Goal: Task Accomplishment & Management: Complete application form

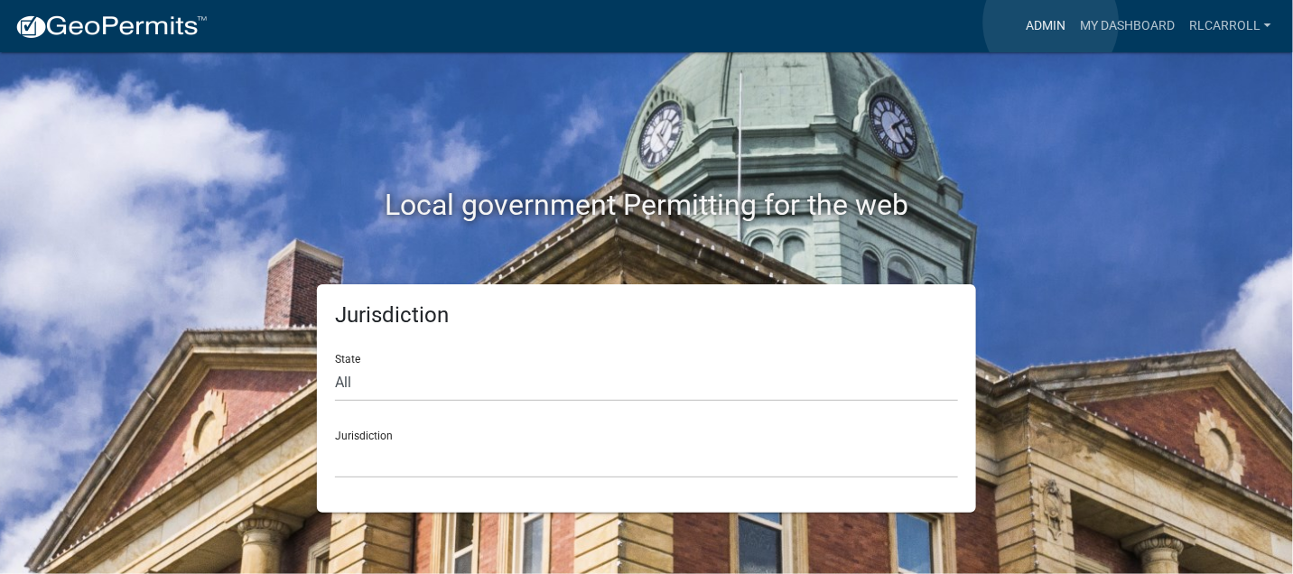
click at [1051, 23] on link "Admin" at bounding box center [1046, 26] width 54 height 34
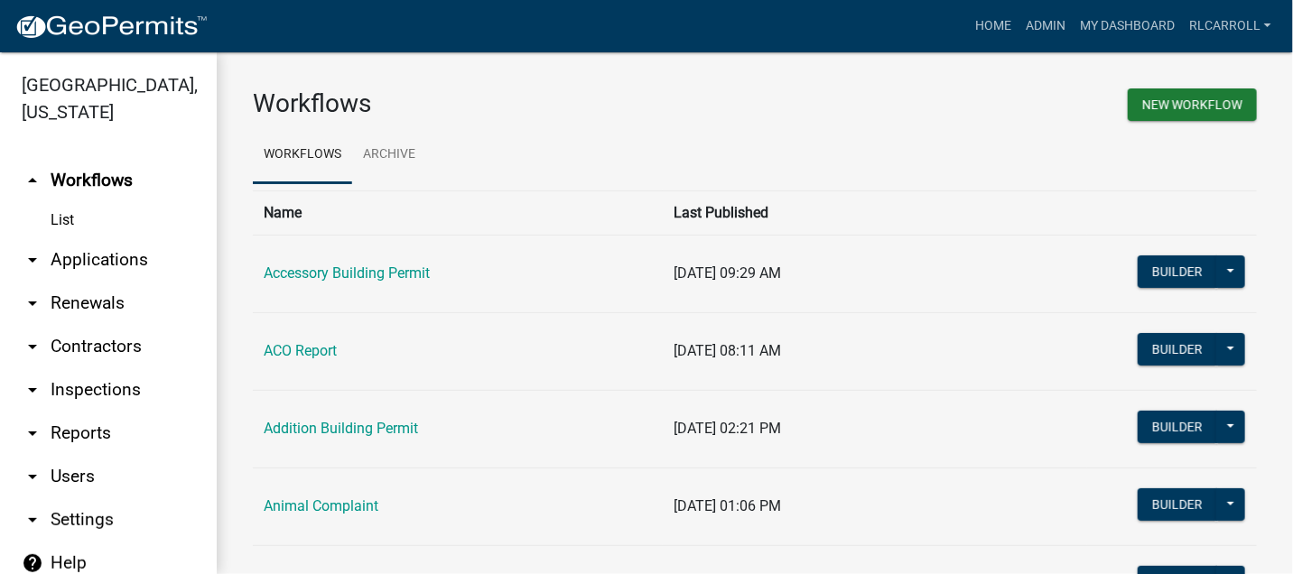
click at [102, 260] on link "arrow_drop_down Applications" at bounding box center [108, 259] width 217 height 43
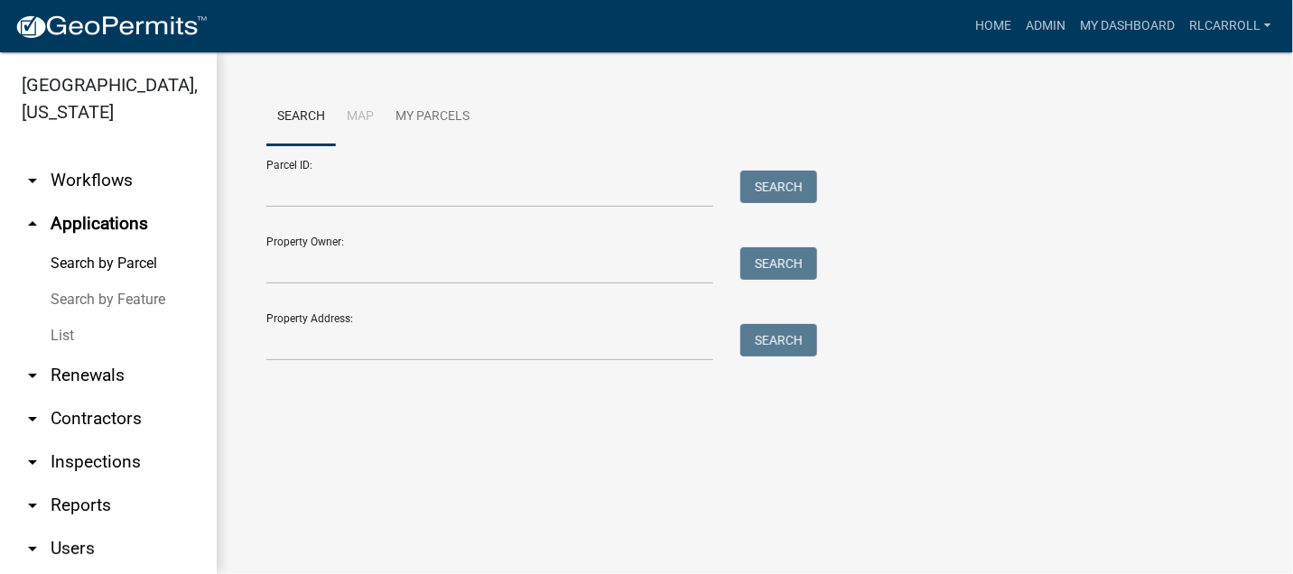
click at [85, 335] on link "List" at bounding box center [108, 336] width 217 height 36
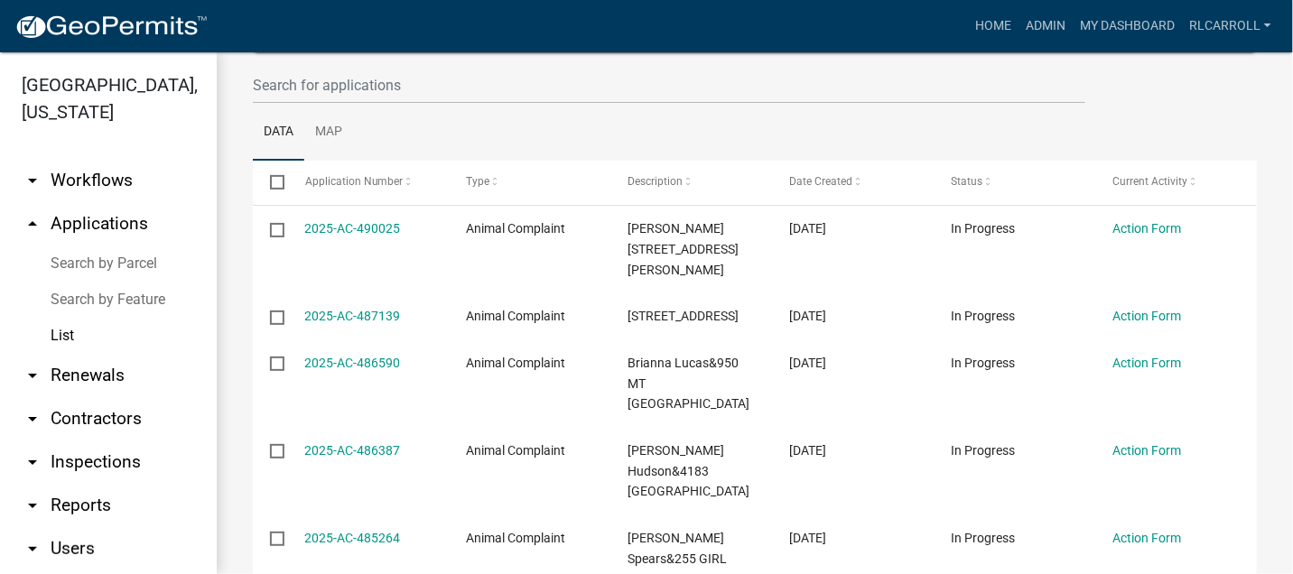
scroll to position [201, 0]
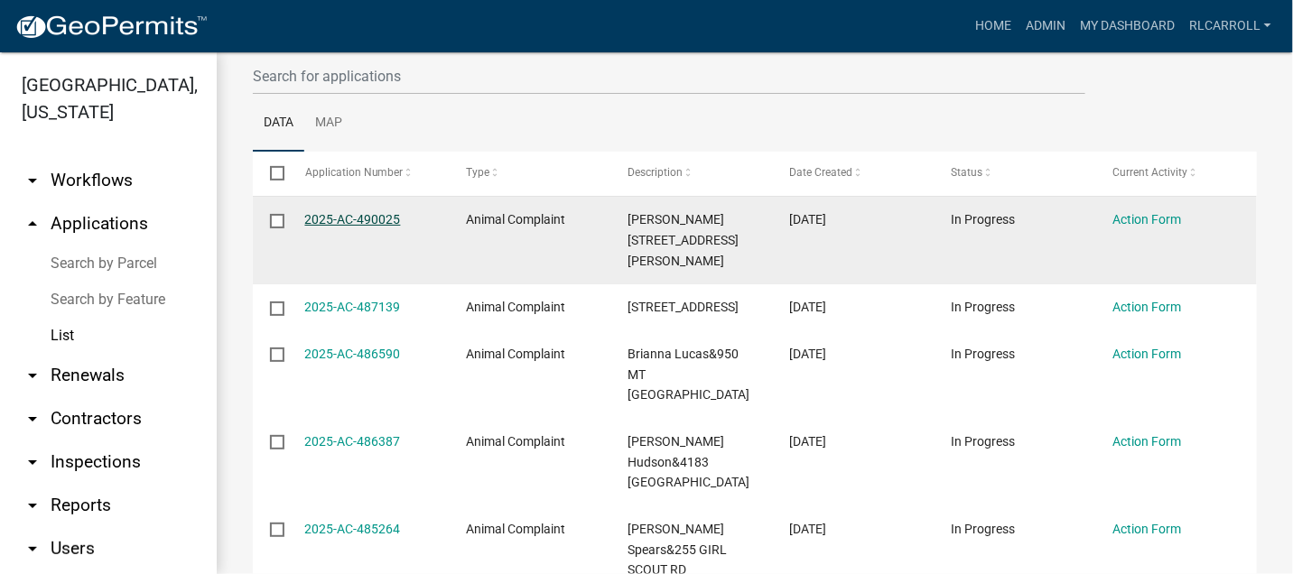
click at [350, 218] on link "2025-AC-490025" at bounding box center [353, 219] width 96 height 14
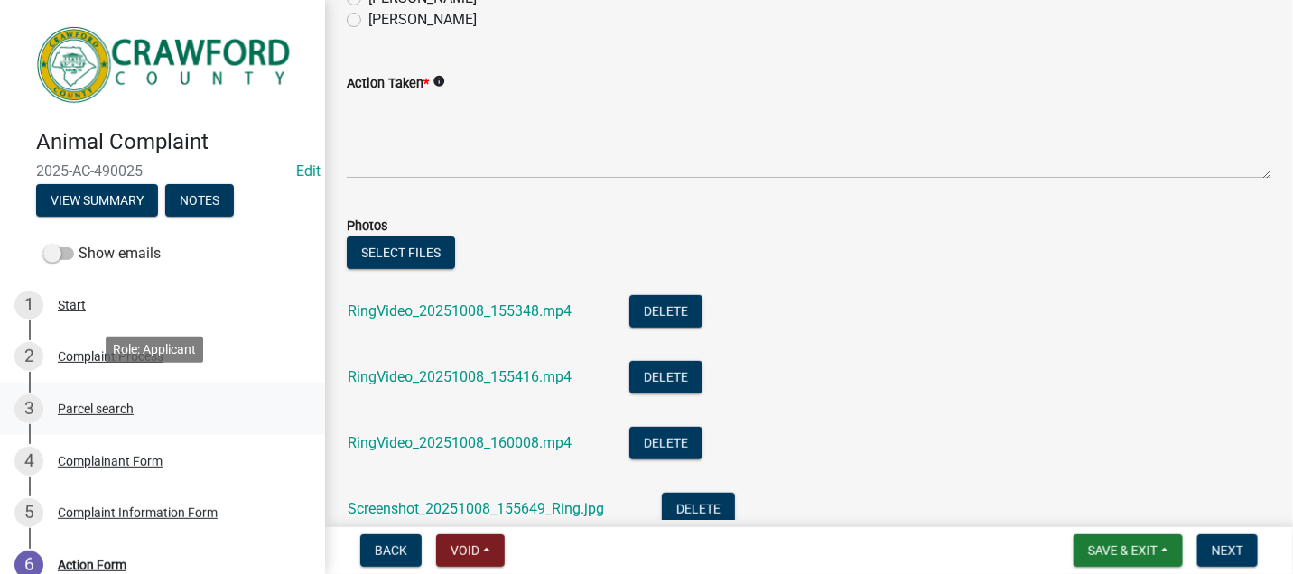
scroll to position [70, 0]
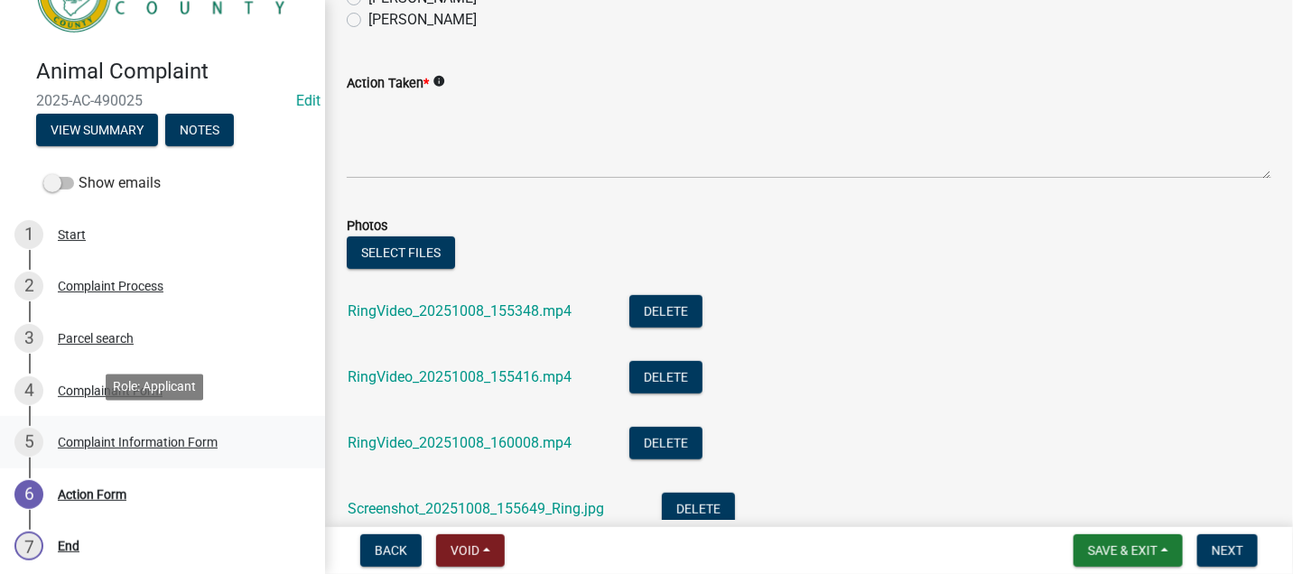
click at [171, 438] on div "Complaint Information Form" at bounding box center [138, 442] width 160 height 13
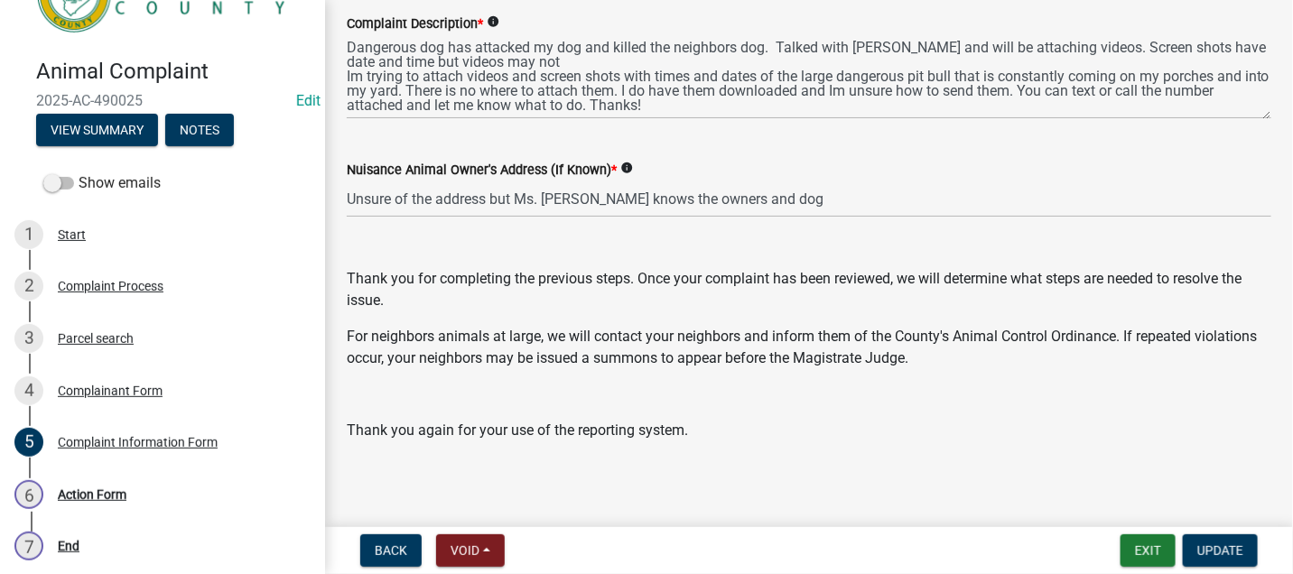
scroll to position [306, 0]
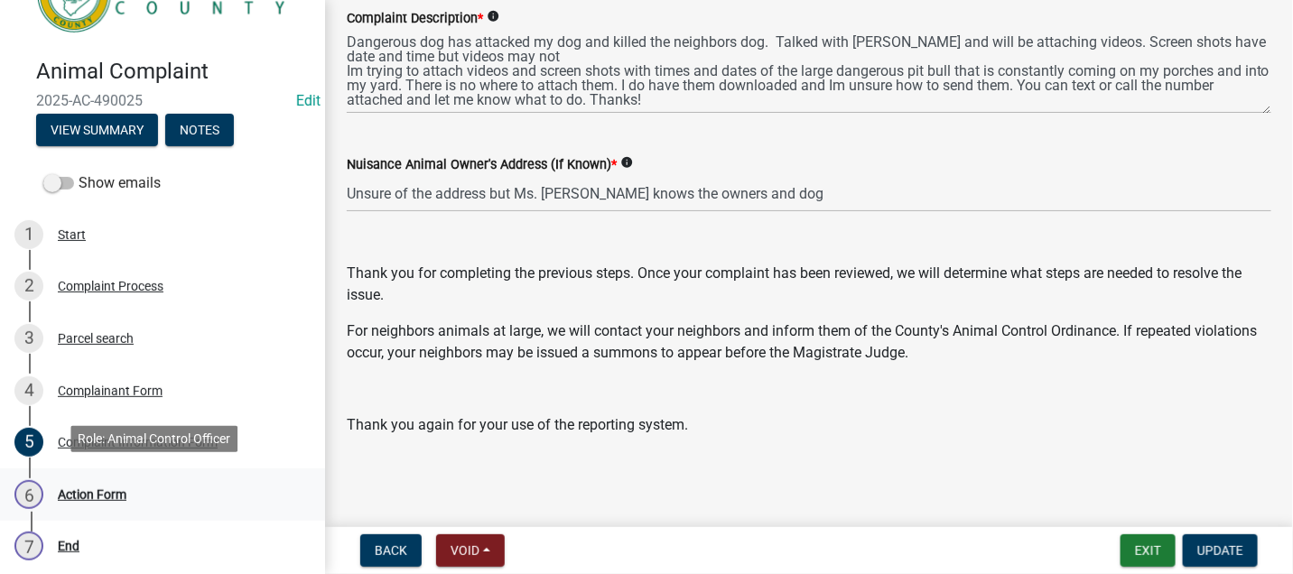
click at [98, 489] on div "Action Form" at bounding box center [92, 495] width 69 height 13
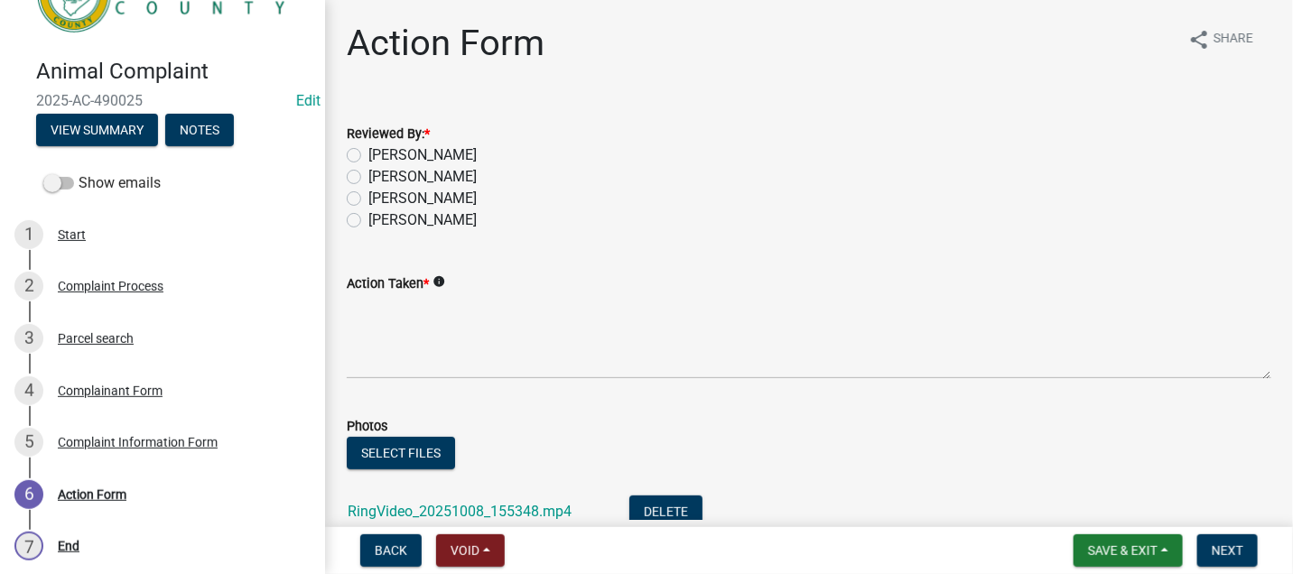
click at [369, 199] on label "[PERSON_NAME]" at bounding box center [423, 199] width 108 height 22
click at [369, 199] on input "[PERSON_NAME]" at bounding box center [375, 194] width 12 height 12
radio input "true"
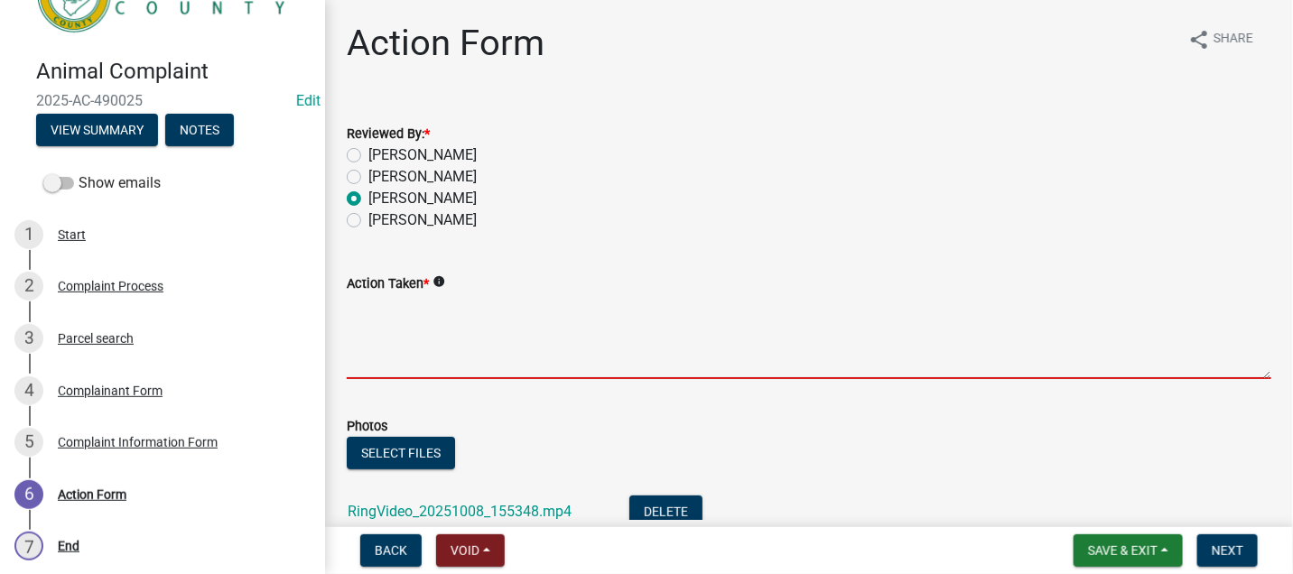
click at [362, 303] on textarea "Action Taken *" at bounding box center [809, 336] width 925 height 85
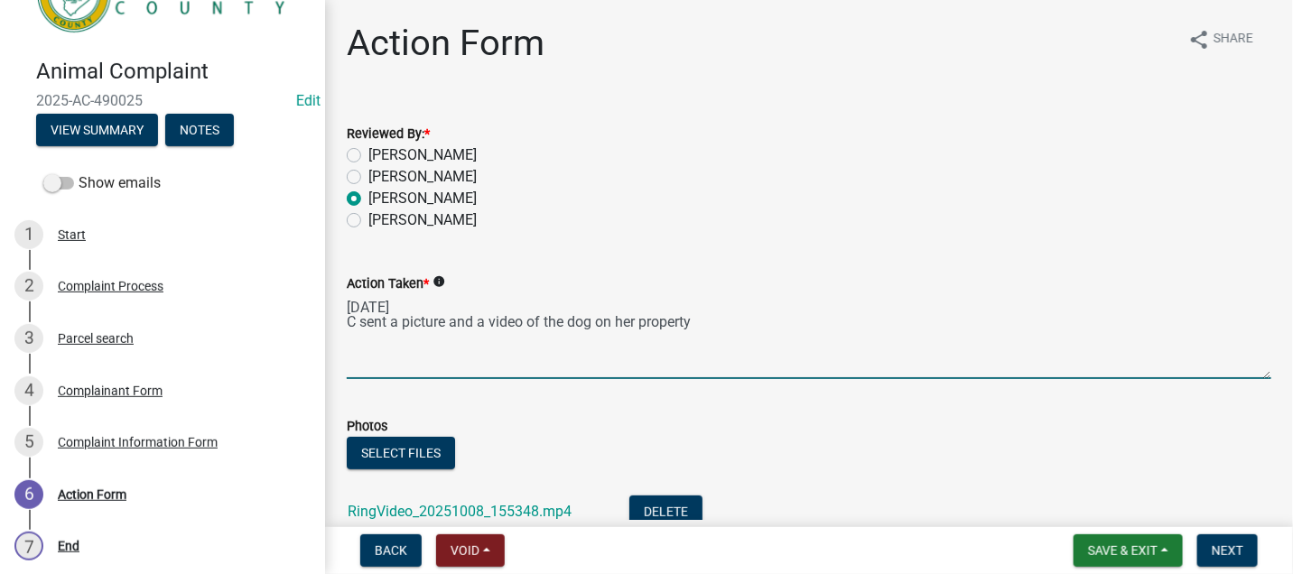
click at [395, 325] on textarea "[DATE] C sent a picture and a video of the dog on her property" at bounding box center [809, 336] width 925 height 85
click at [525, 322] on textarea "[DATE] C sent another picture and a video of the dog on her property" at bounding box center [809, 336] width 925 height 85
click at [527, 324] on textarea "[DATE] C sent another picture and aanother video of the dog on her property" at bounding box center [809, 336] width 925 height 85
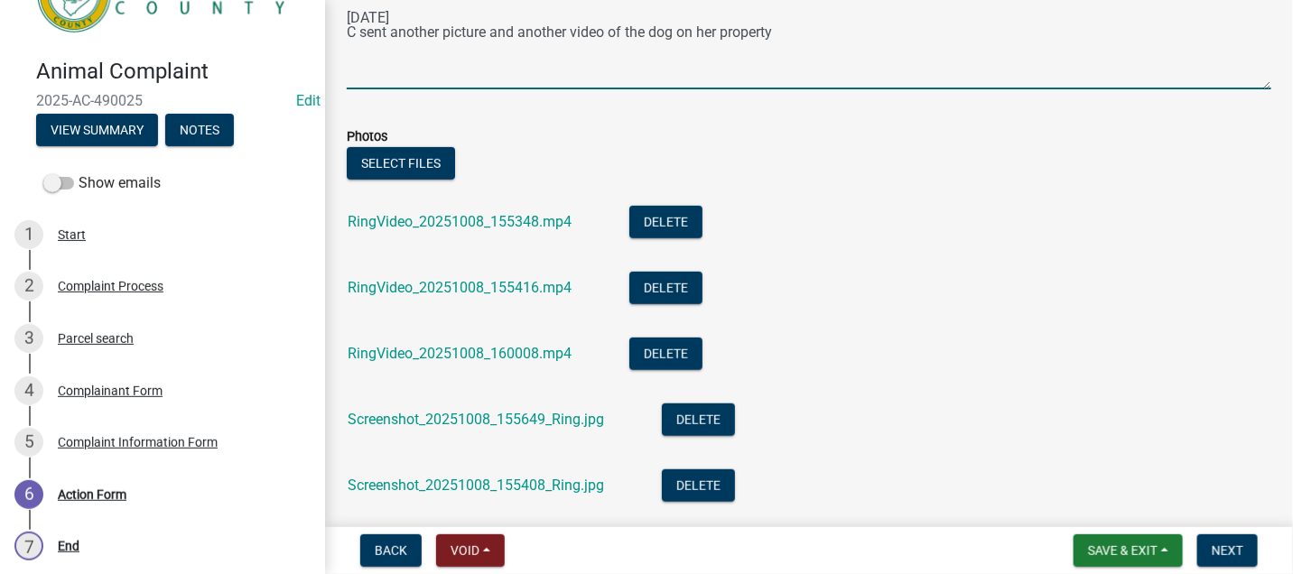
scroll to position [301, 0]
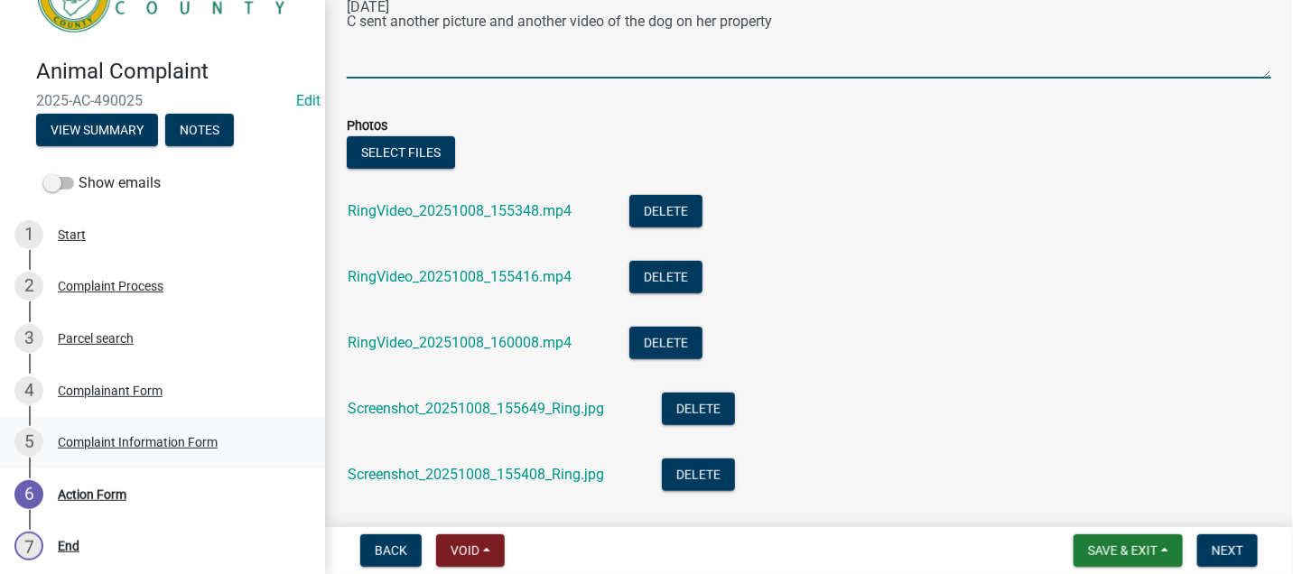
type textarea "[DATE] C sent another picture and another video of the dog on her property"
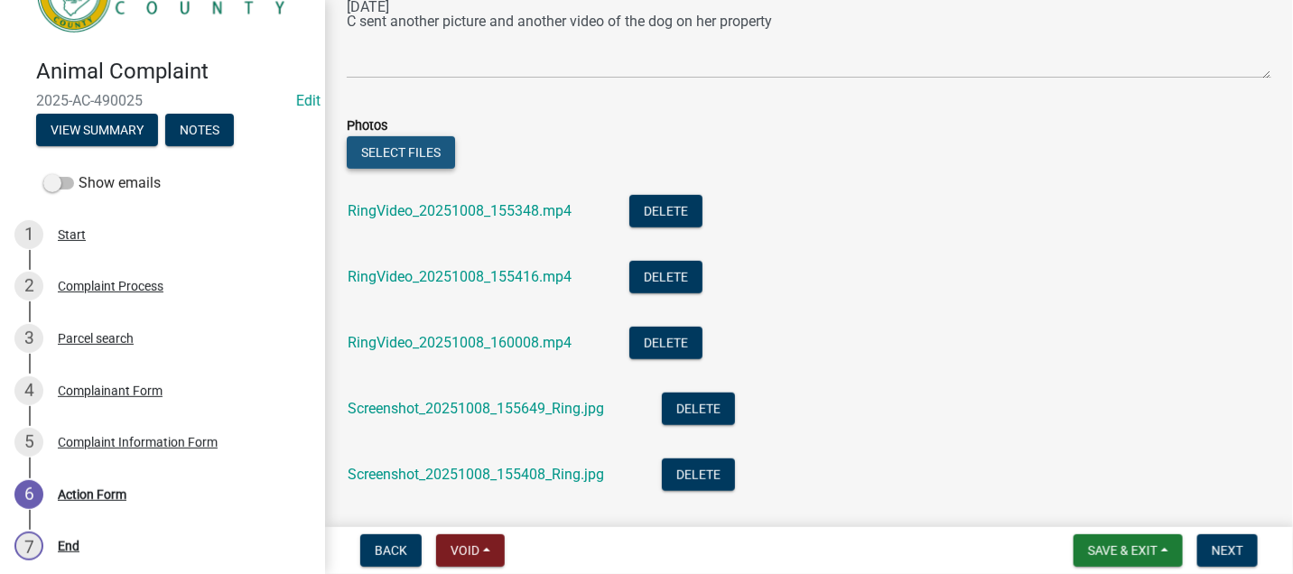
click at [405, 147] on button "Select files" at bounding box center [401, 152] width 108 height 33
click at [1117, 544] on span "Save & Exit" at bounding box center [1123, 551] width 70 height 14
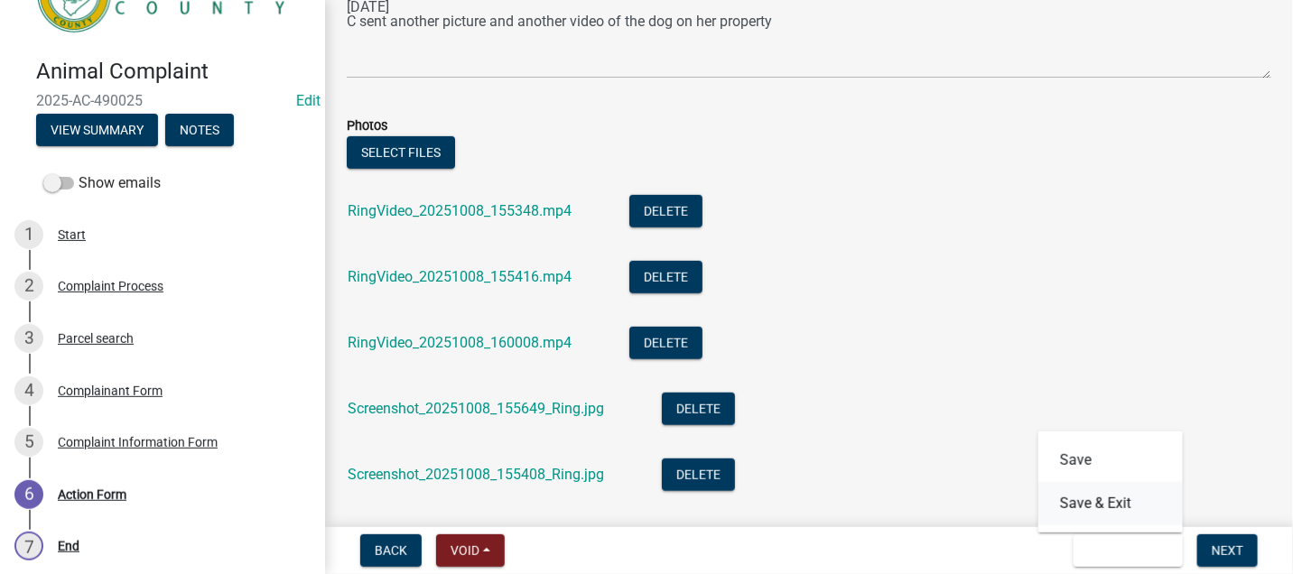
click at [1121, 502] on button "Save & Exit" at bounding box center [1111, 503] width 145 height 43
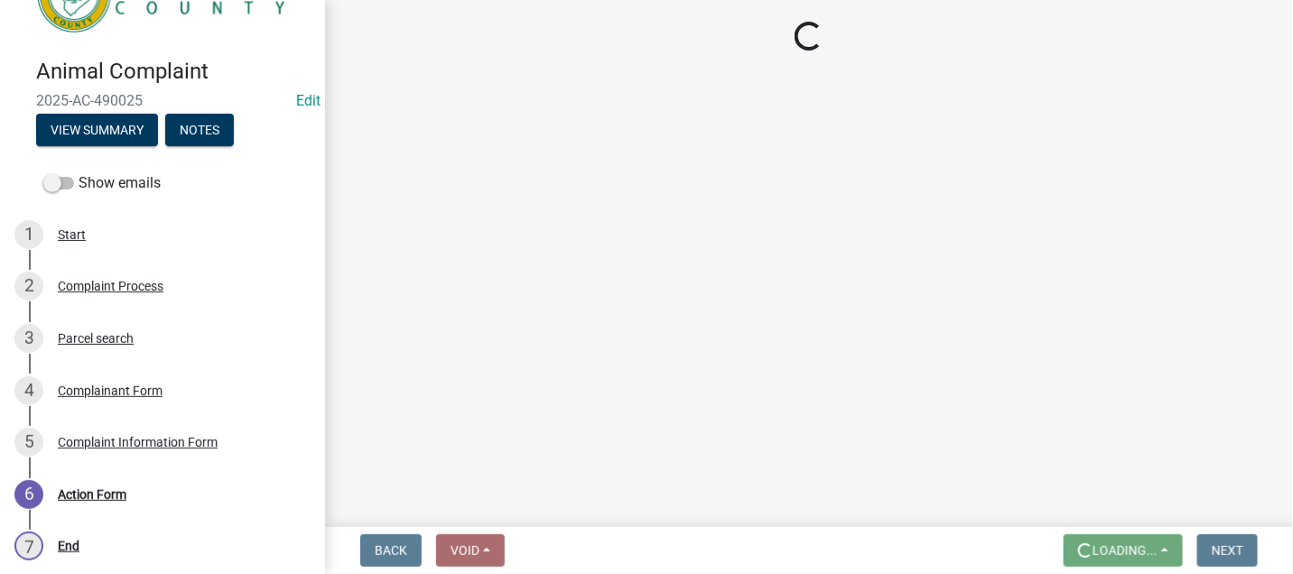
scroll to position [0, 0]
